Goal: Navigation & Orientation: Find specific page/section

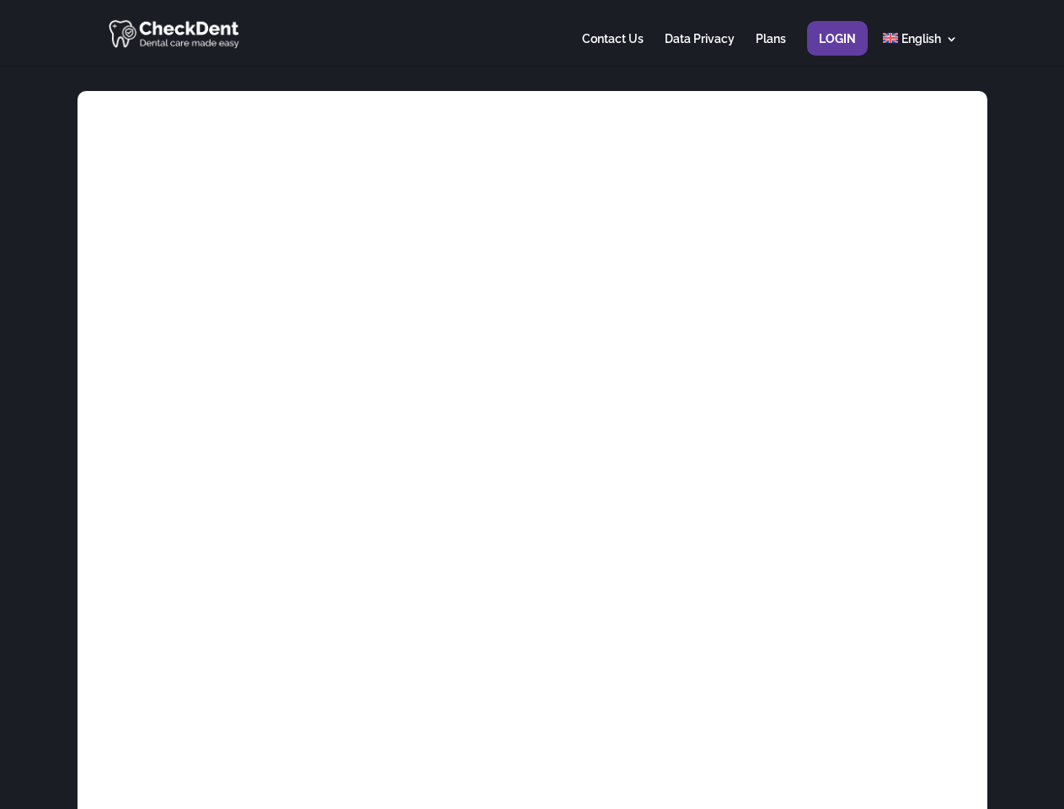
click at [532, 33] on div at bounding box center [531, 33] width 851 height 66
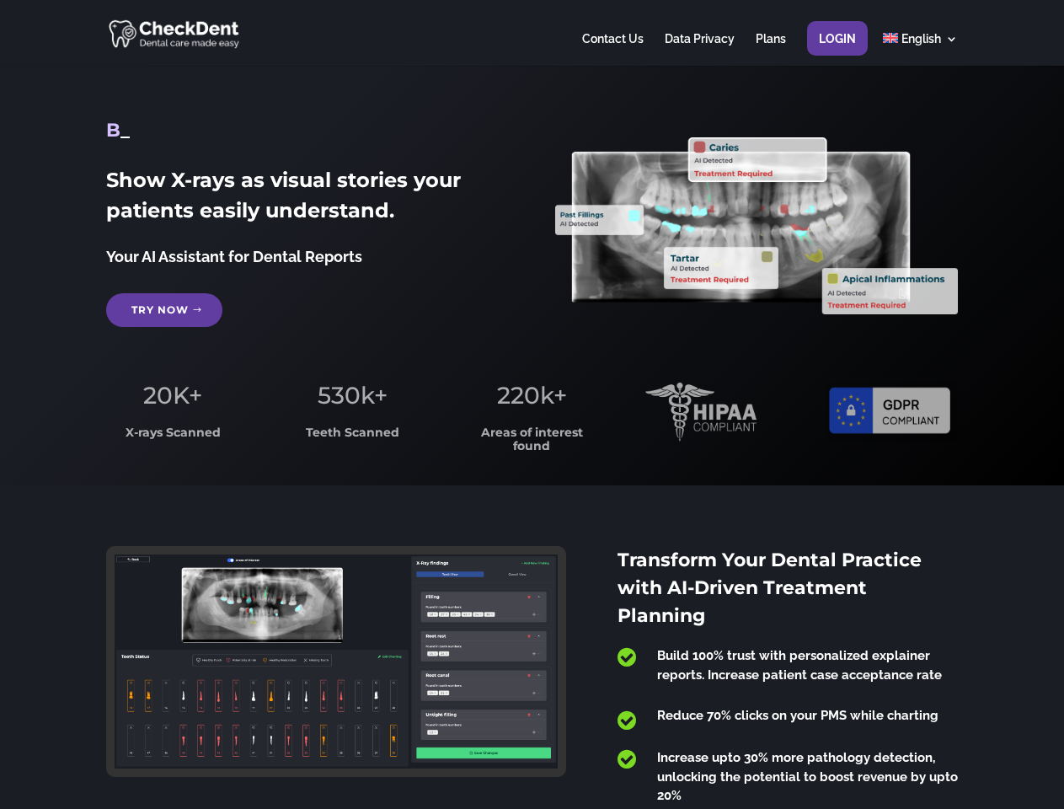
click at [532, 404] on span "220k+" at bounding box center [532, 395] width 70 height 29
click at [532, 33] on div at bounding box center [531, 33] width 851 height 66
